Goal: Obtain resource: Obtain resource

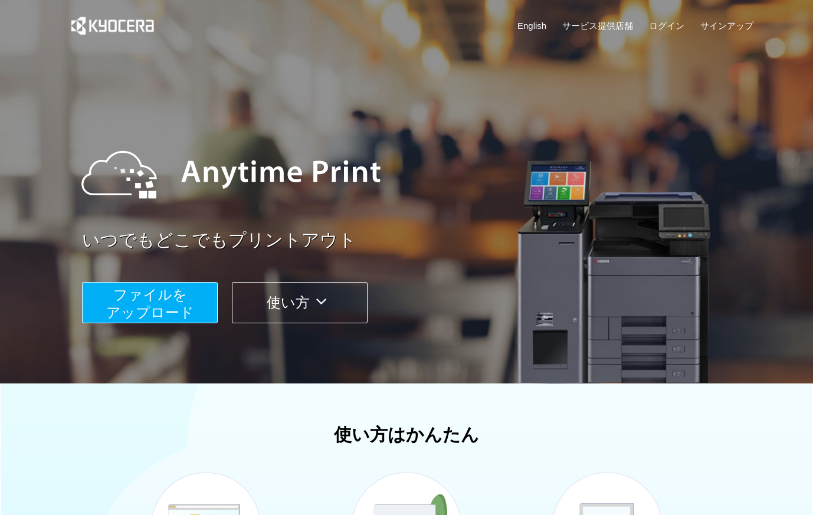
click at [175, 305] on span "ファイルを ​​アップロード" at bounding box center [150, 304] width 88 height 34
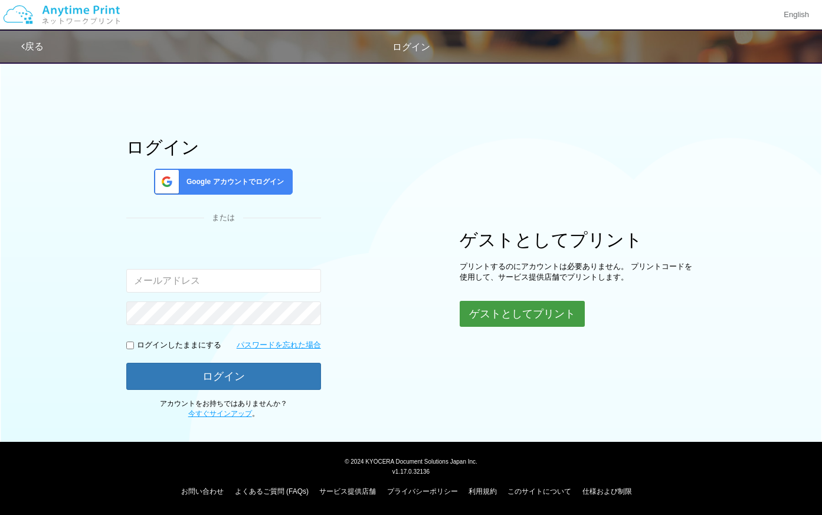
click at [485, 319] on button "ゲストとしてプリント" at bounding box center [522, 314] width 125 height 26
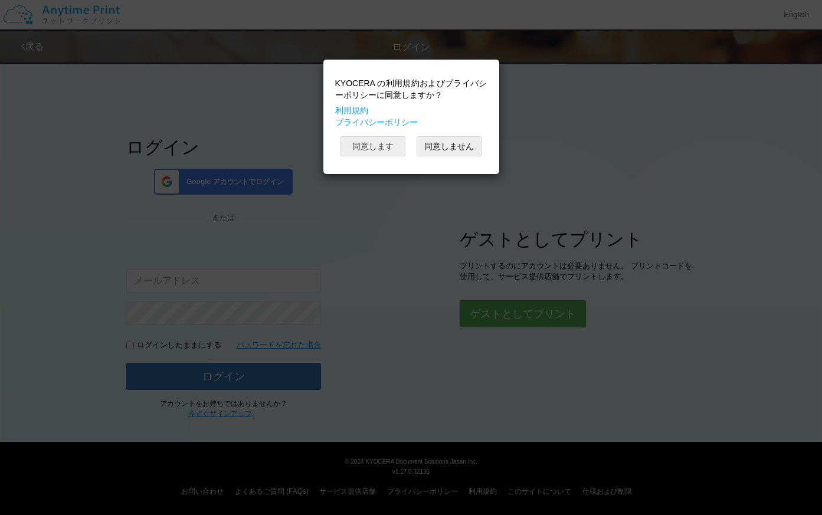
click at [383, 152] on button "同意します" at bounding box center [373, 146] width 65 height 20
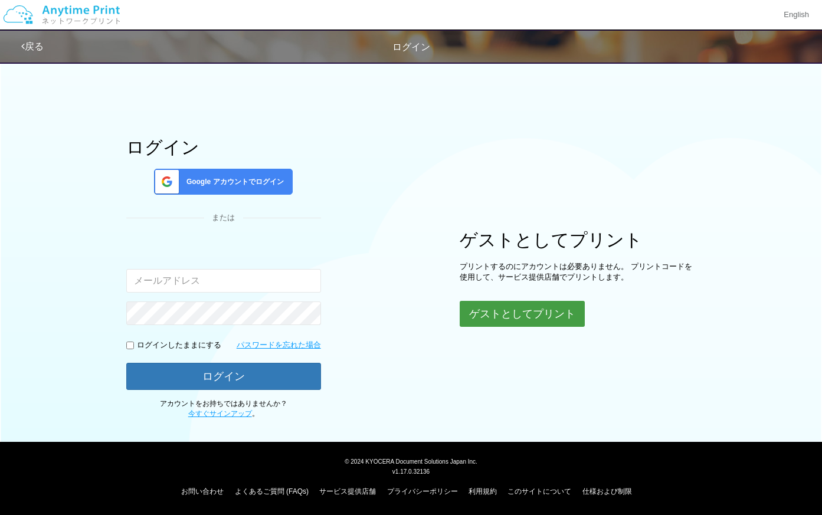
click at [493, 310] on button "ゲストとしてプリント" at bounding box center [522, 314] width 125 height 26
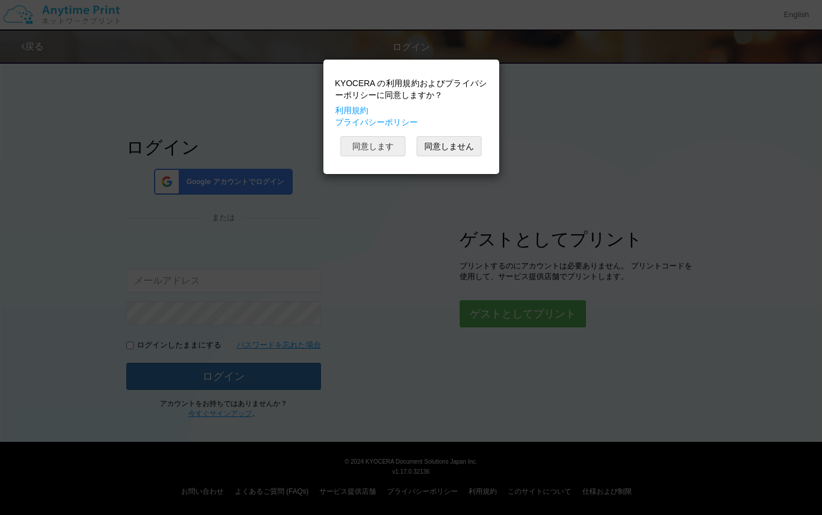
click at [364, 143] on button "同意します" at bounding box center [373, 146] width 65 height 20
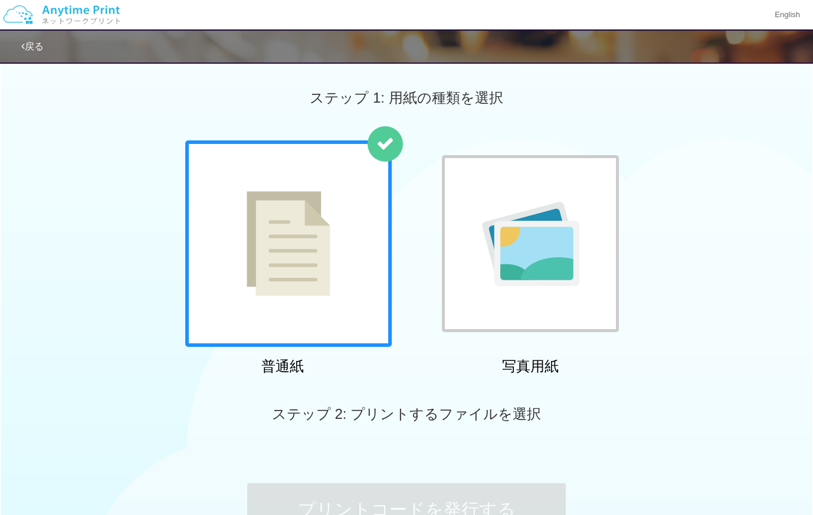
click at [291, 247] on img at bounding box center [289, 243] width 84 height 105
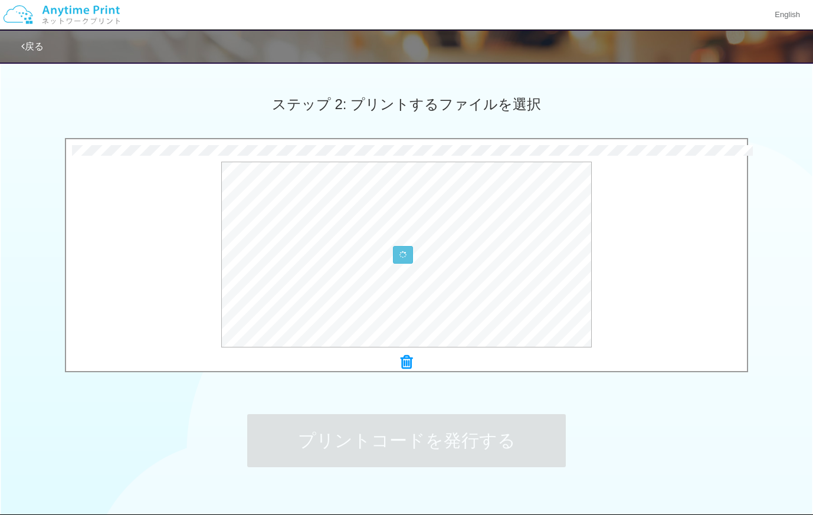
scroll to position [318, 0]
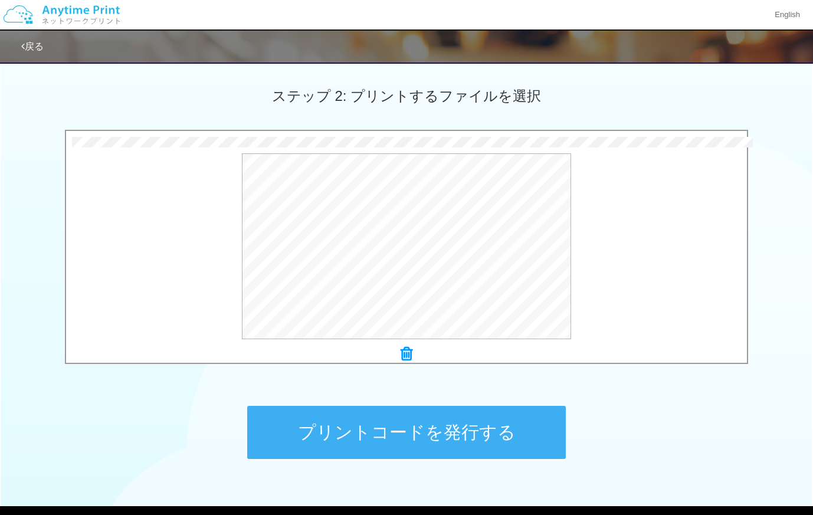
click at [400, 434] on button "プリントコードを発行する" at bounding box center [406, 432] width 319 height 53
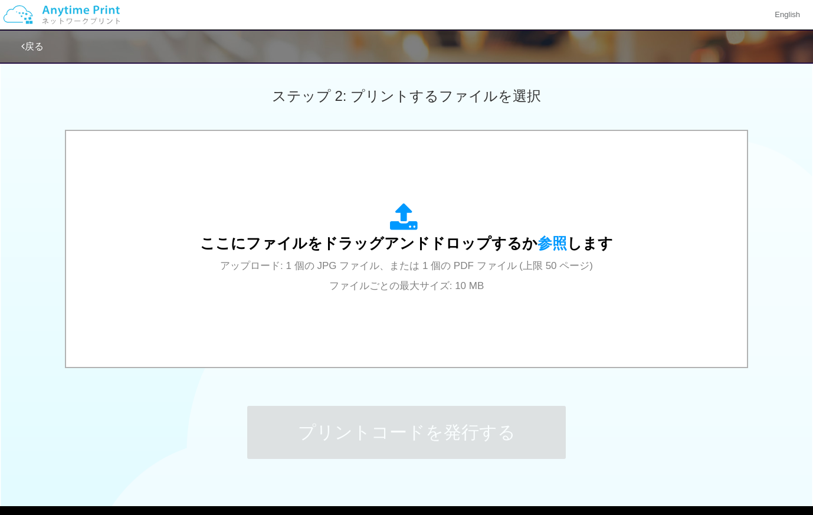
scroll to position [0, 0]
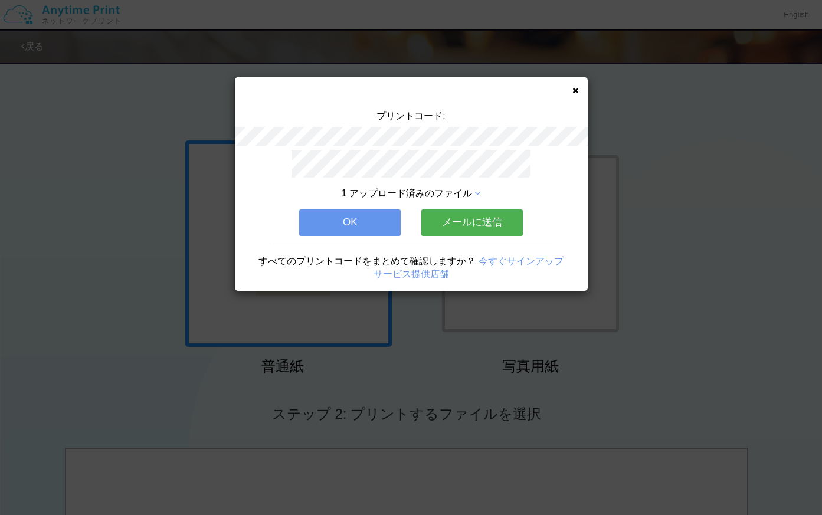
click at [366, 210] on button "OK" at bounding box center [350, 223] width 102 height 26
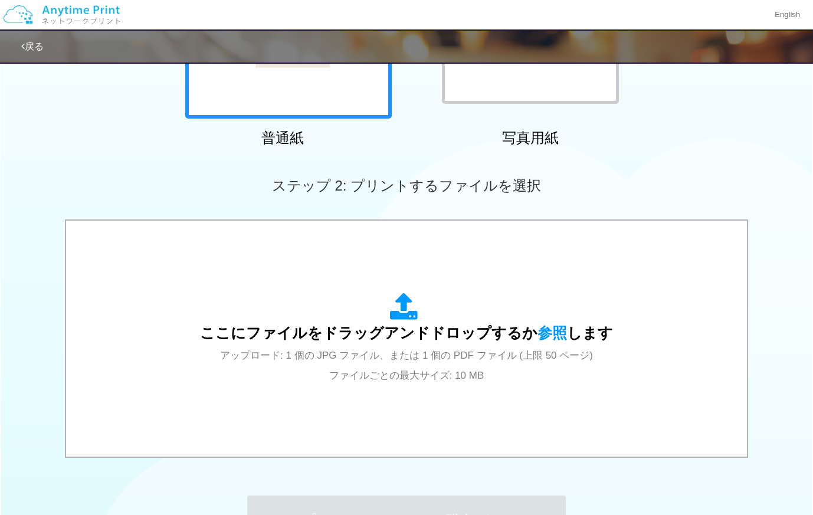
scroll to position [261, 0]
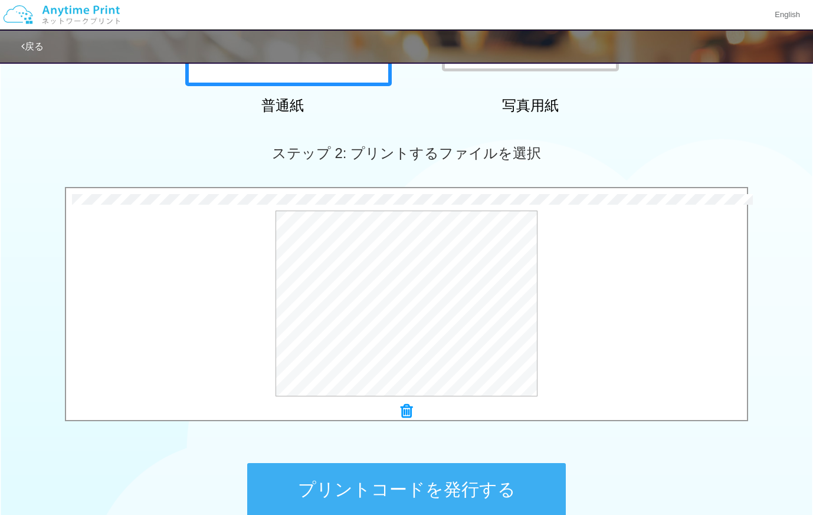
click at [493, 490] on button "プリントコードを発行する" at bounding box center [406, 489] width 319 height 53
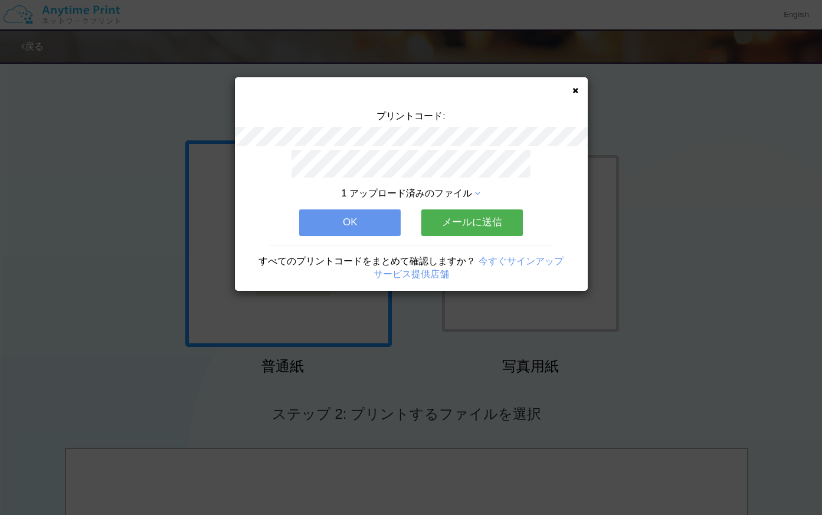
click at [351, 224] on button "OK" at bounding box center [350, 223] width 102 height 26
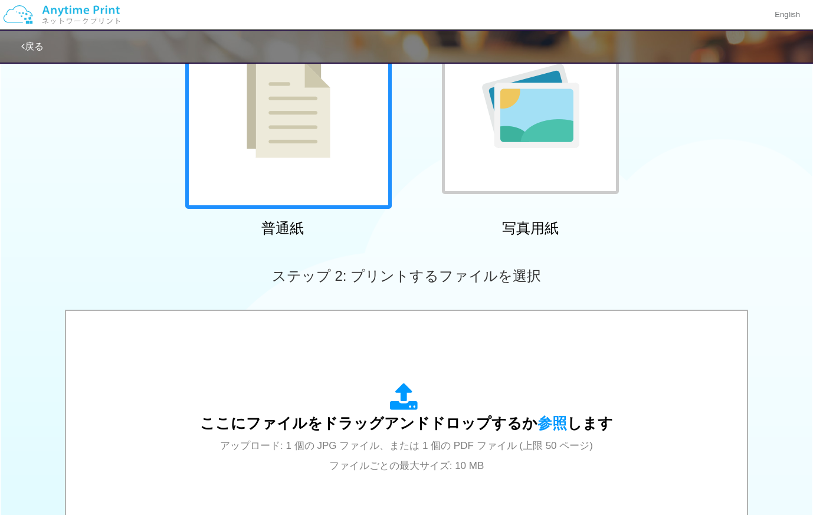
scroll to position [303, 0]
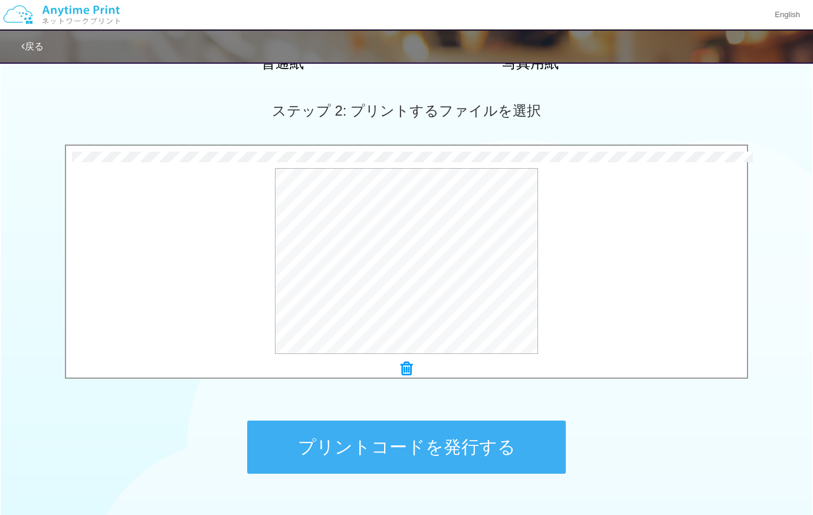
click at [424, 455] on button "プリントコードを発行する" at bounding box center [406, 447] width 319 height 53
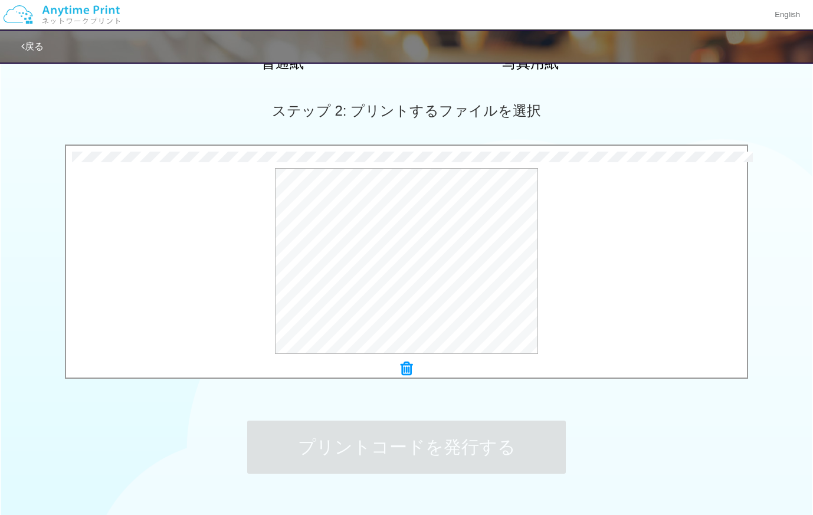
scroll to position [0, 0]
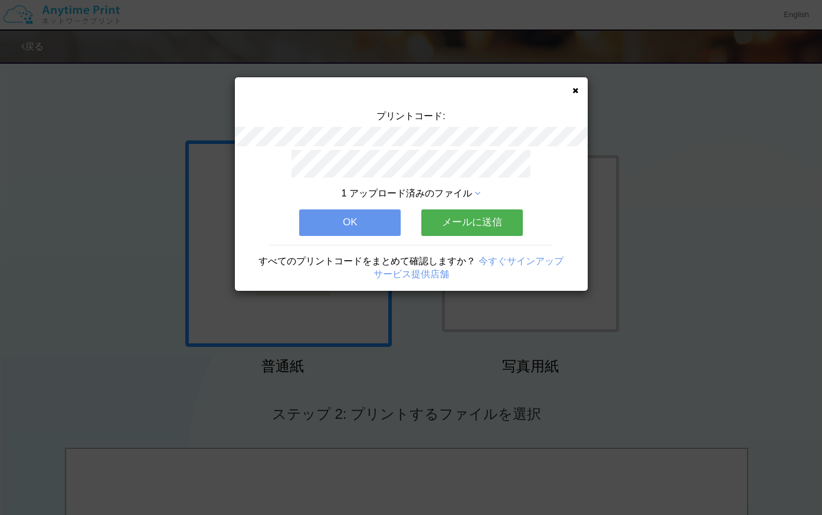
click at [357, 216] on button "OK" at bounding box center [350, 223] width 102 height 26
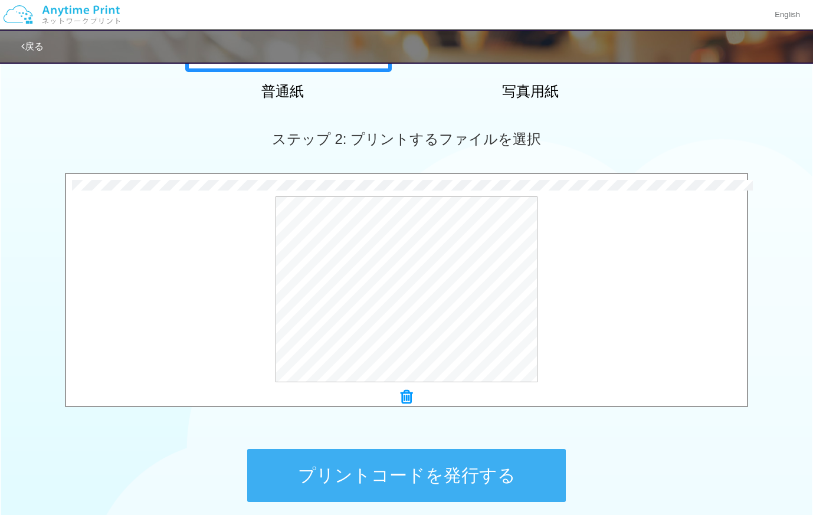
scroll to position [300, 0]
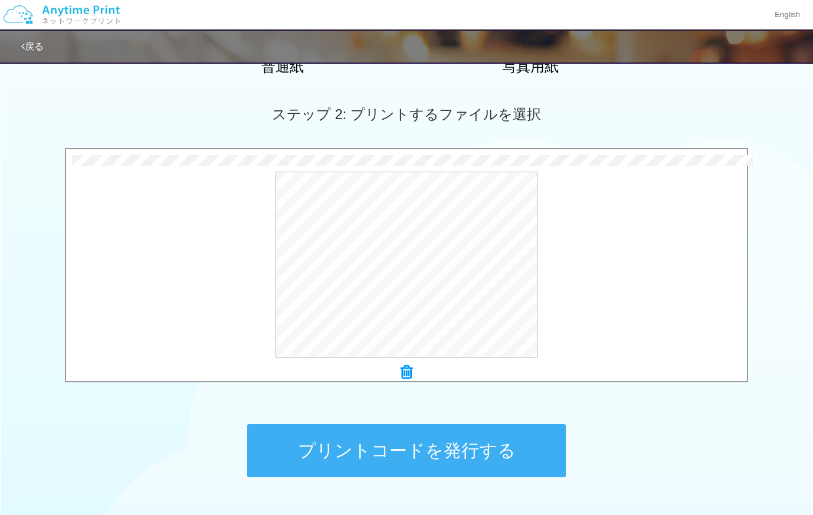
click at [487, 443] on button "プリントコードを発行する" at bounding box center [406, 450] width 319 height 53
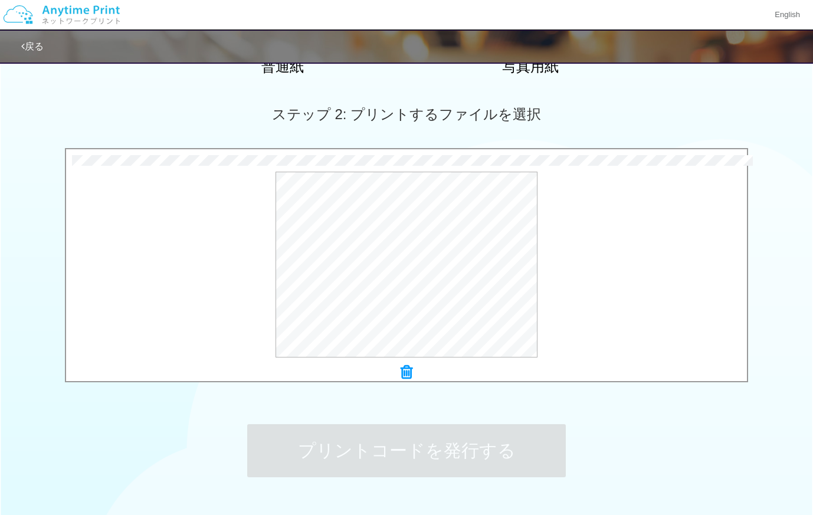
scroll to position [0, 0]
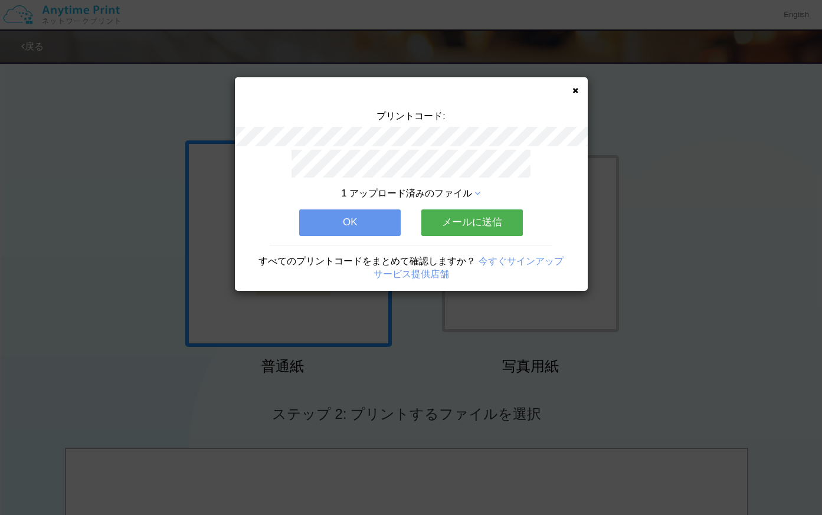
click at [365, 218] on button "OK" at bounding box center [350, 223] width 102 height 26
